Goal: Information Seeking & Learning: Learn about a topic

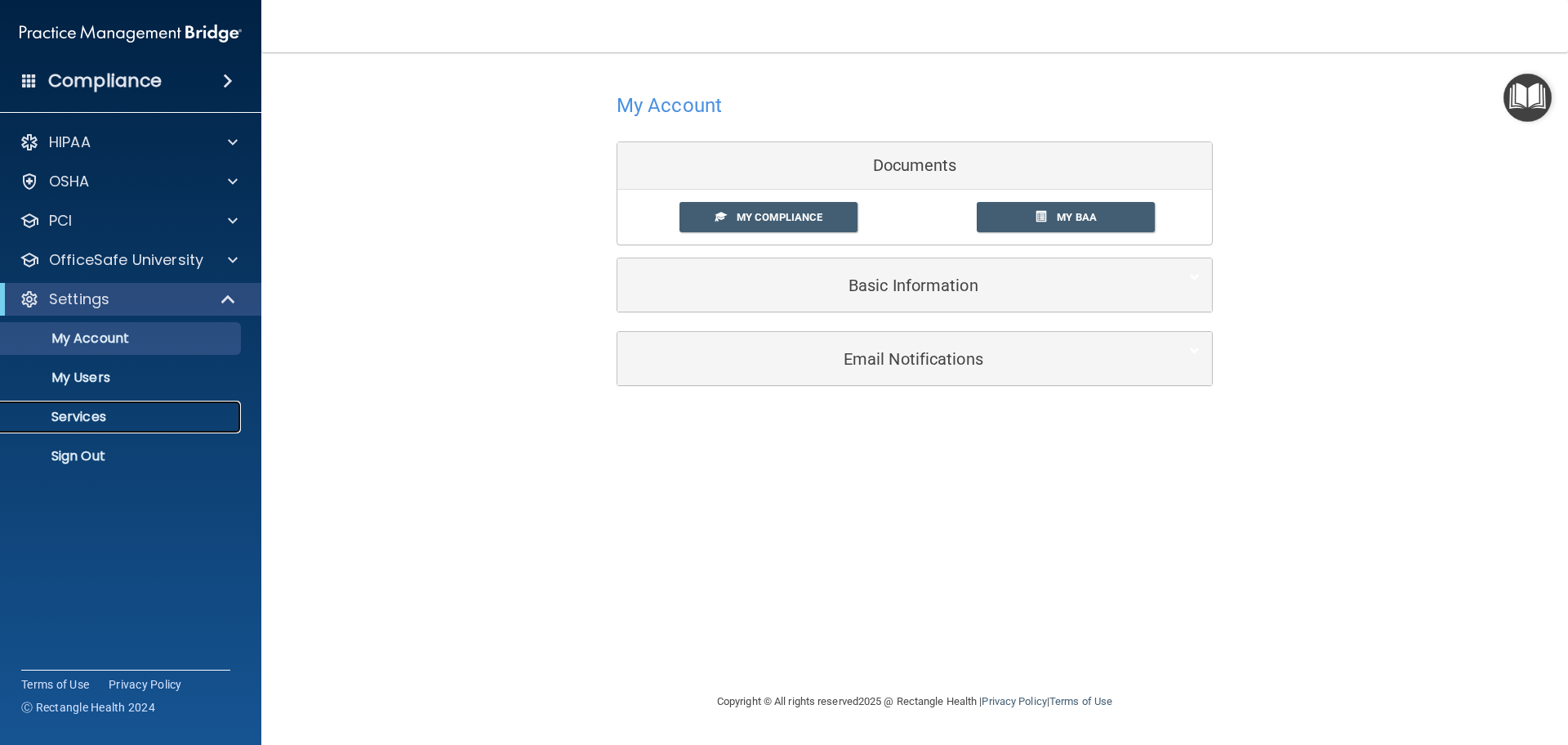
click at [135, 419] on p "Services" at bounding box center [121, 416] width 223 height 16
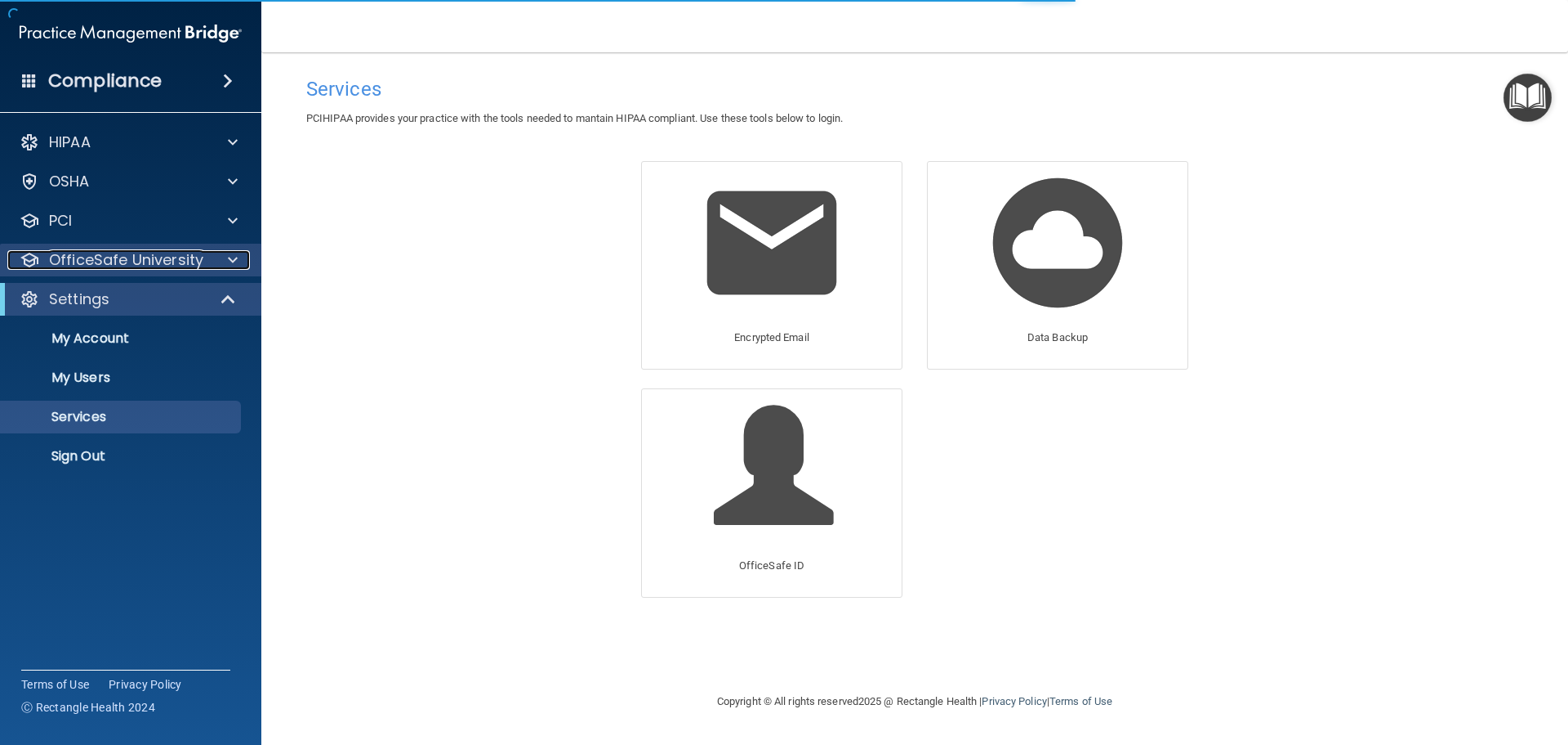
click at [217, 256] on div at bounding box center [230, 259] width 41 height 20
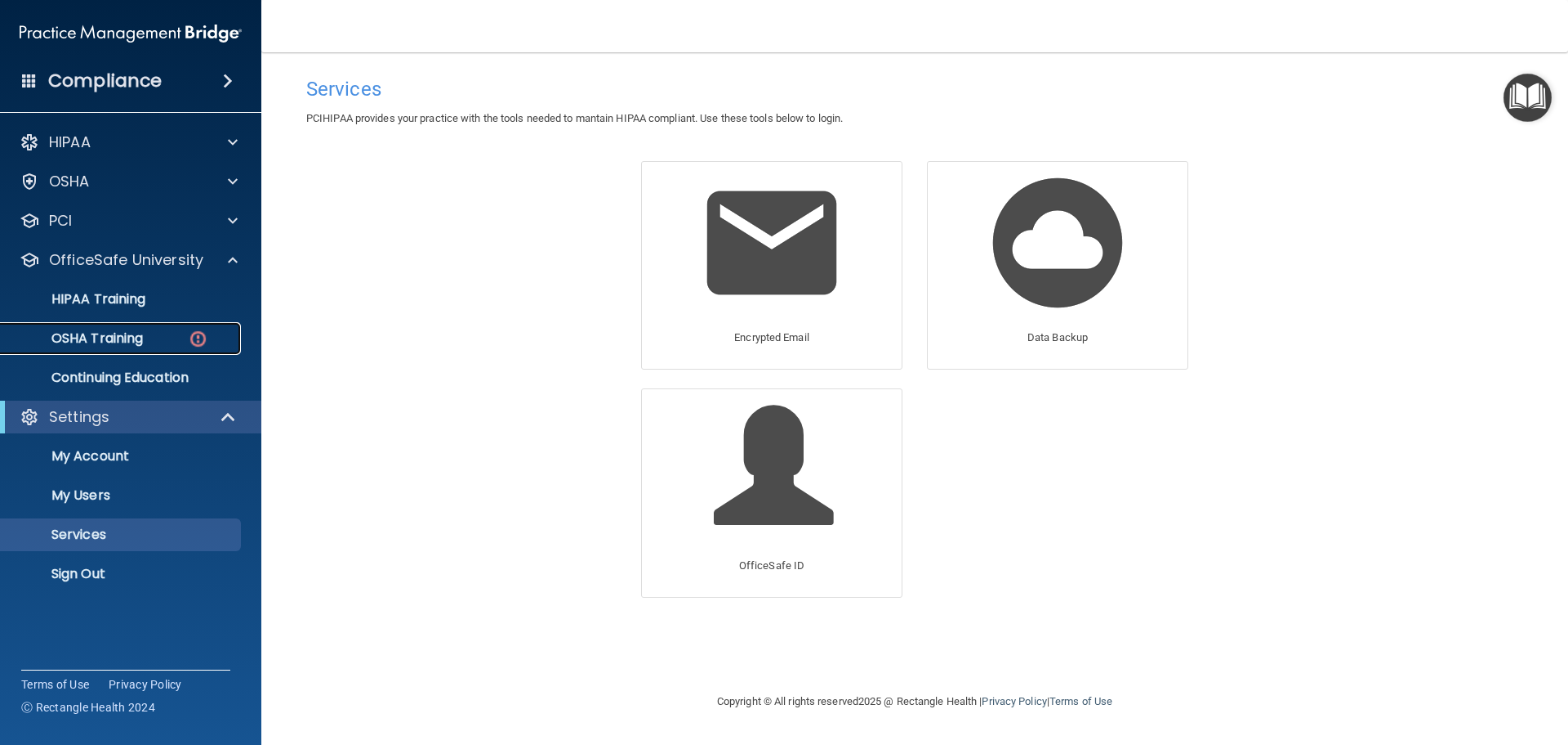
click at [163, 345] on div "OSHA Training" at bounding box center [121, 338] width 223 height 16
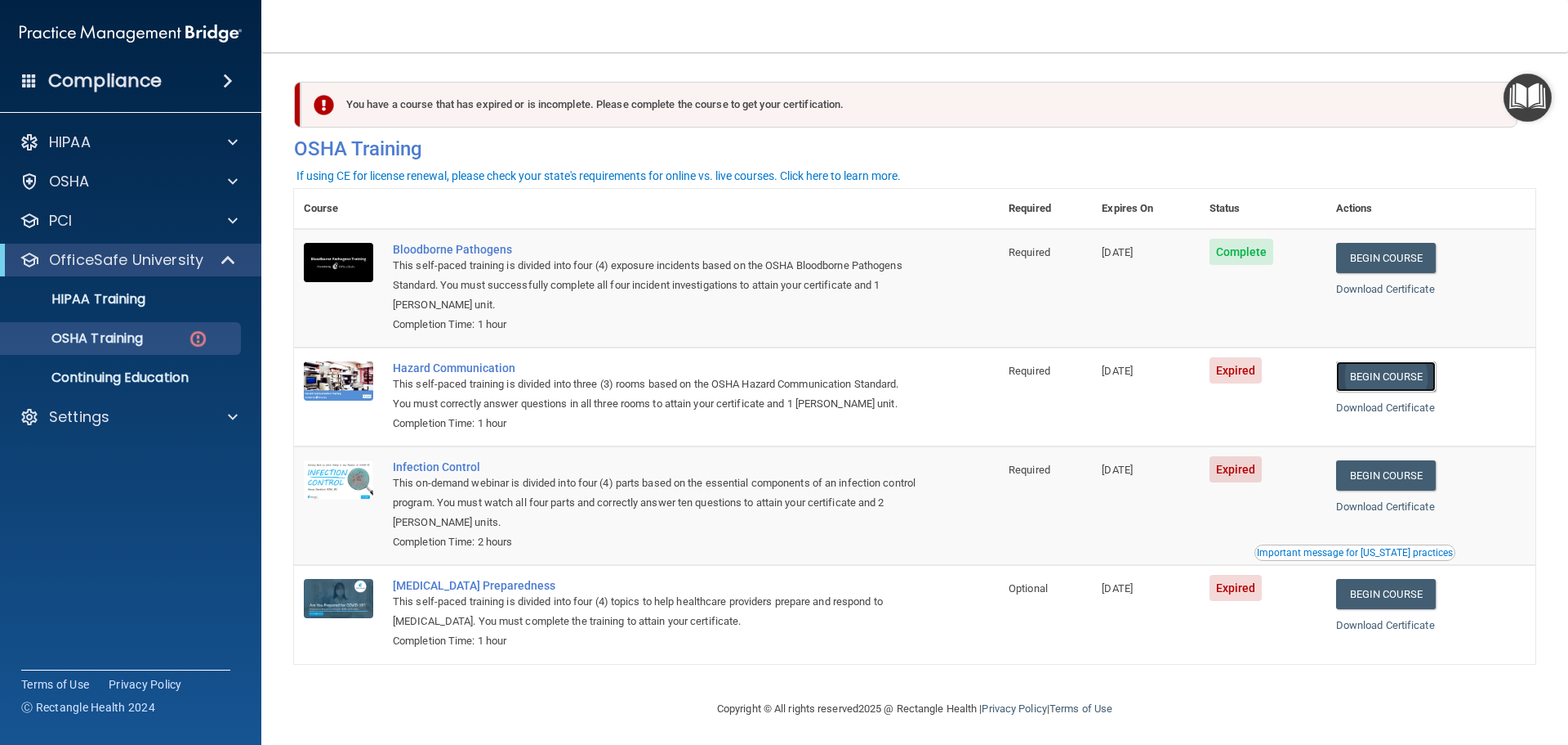
click at [1407, 376] on link "Begin Course" at bounding box center [1386, 376] width 100 height 30
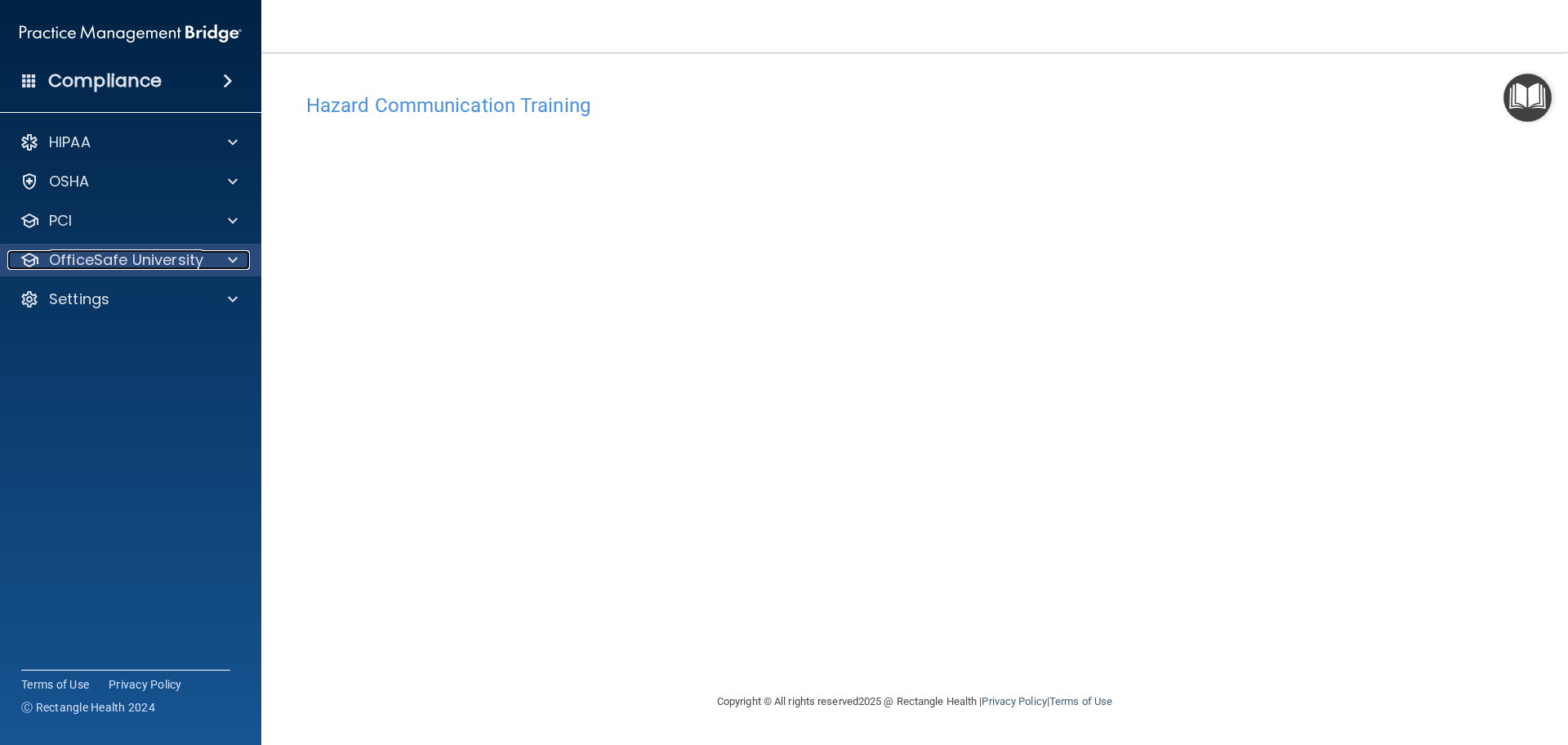
click at [179, 260] on p "OfficeSafe University" at bounding box center [127, 259] width 154 height 20
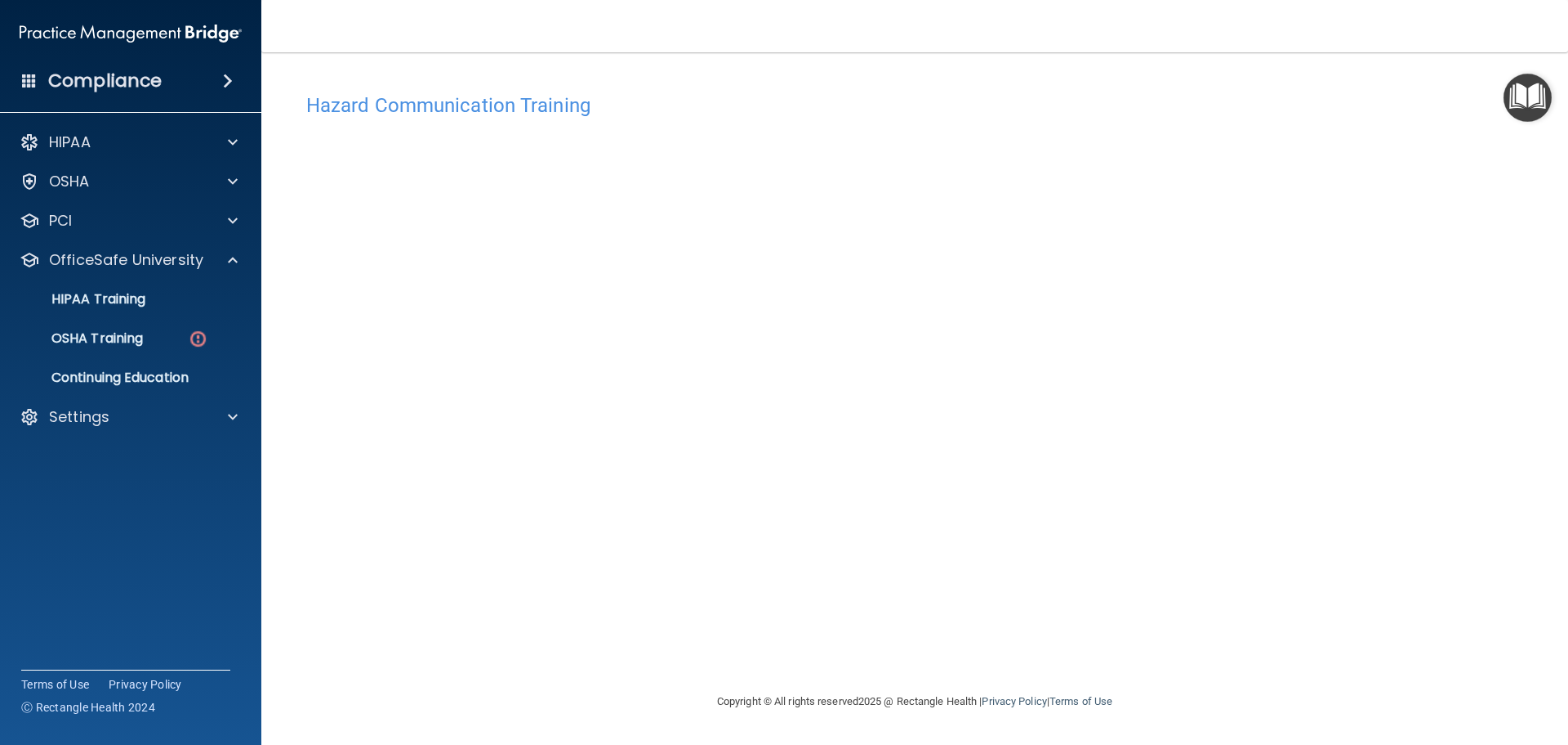
click at [1355, 352] on div "Hazard Communication Training This course doesn’t expire until [DATE]. Are you …" at bounding box center [914, 388] width 1241 height 606
